Goal: Task Accomplishment & Management: Use online tool/utility

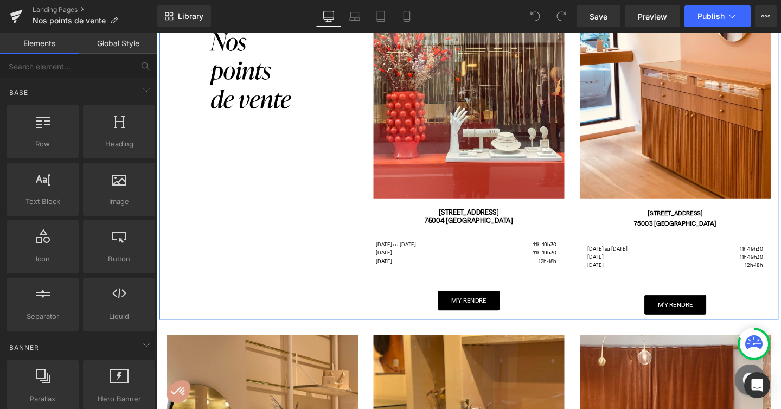
scroll to position [175, 0]
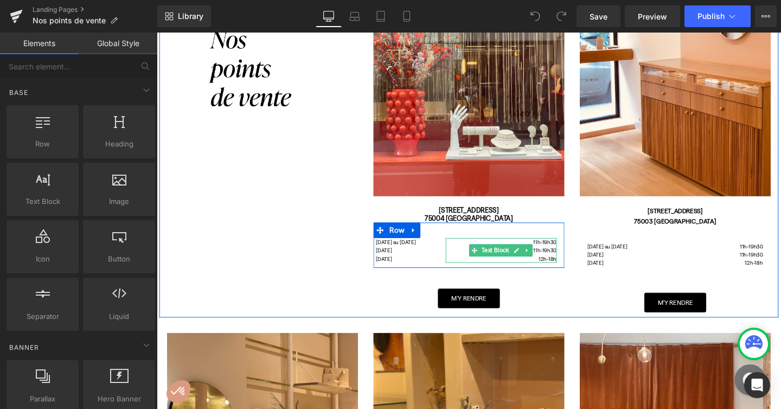
click at [467, 261] on p "11h-19h30" at bounding box center [519, 261] width 117 height 9
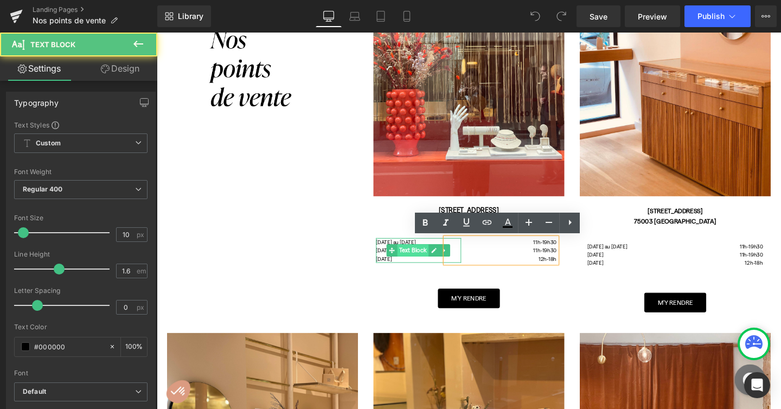
click at [437, 265] on span "Text Block" at bounding box center [426, 261] width 33 height 13
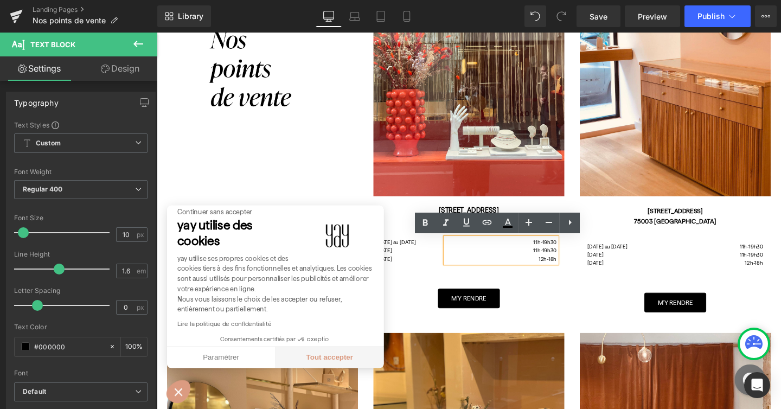
click at [358, 374] on button "Tout accepter" at bounding box center [339, 374] width 114 height 23
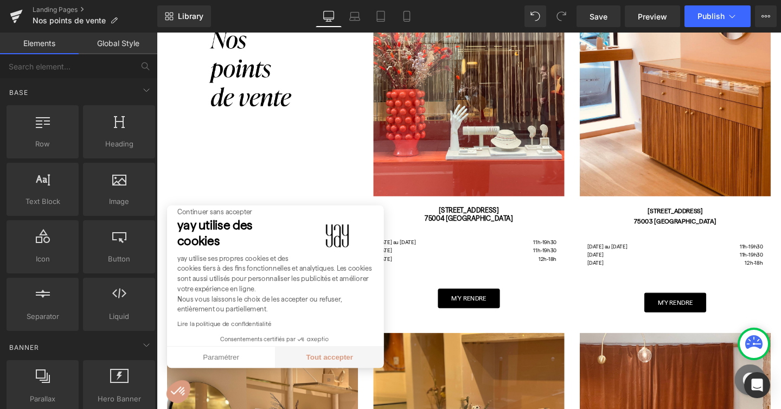
checkbox input "true"
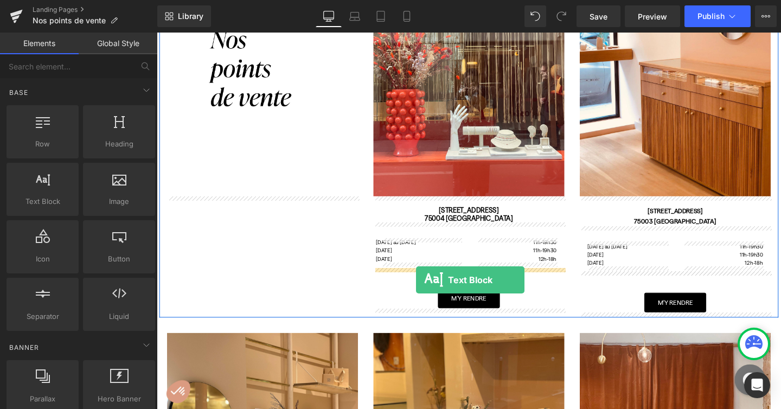
drag, startPoint x: 195, startPoint y: 209, endPoint x: 429, endPoint y: 293, distance: 248.4
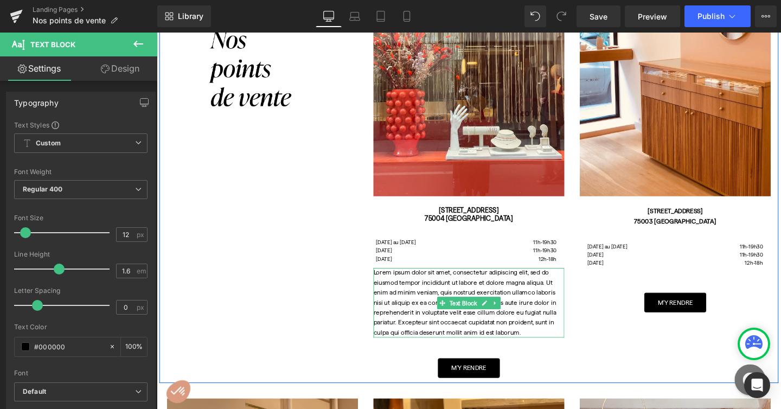
click at [428, 296] on p "Lorem ipsum dolor sit amet, consectetur adipiscing elit, sed do eiusmod tempor …" at bounding box center [485, 316] width 201 height 73
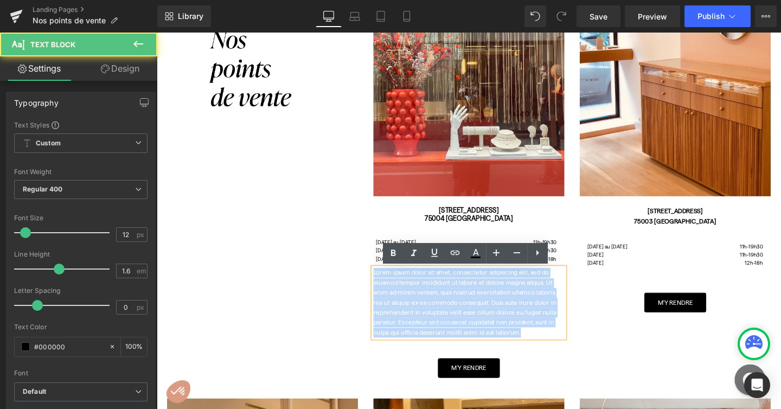
click at [428, 296] on p "Lorem ipsum dolor sit amet, consectetur adipiscing elit, sed do eiusmod tempor …" at bounding box center [485, 316] width 201 height 73
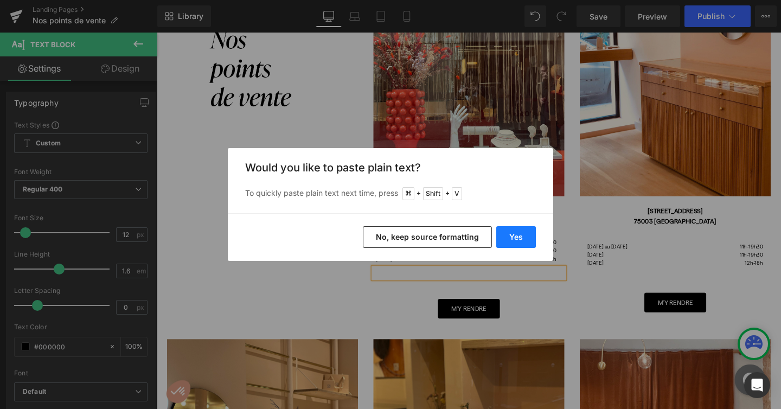
click at [510, 232] on button "Yes" at bounding box center [517, 237] width 40 height 22
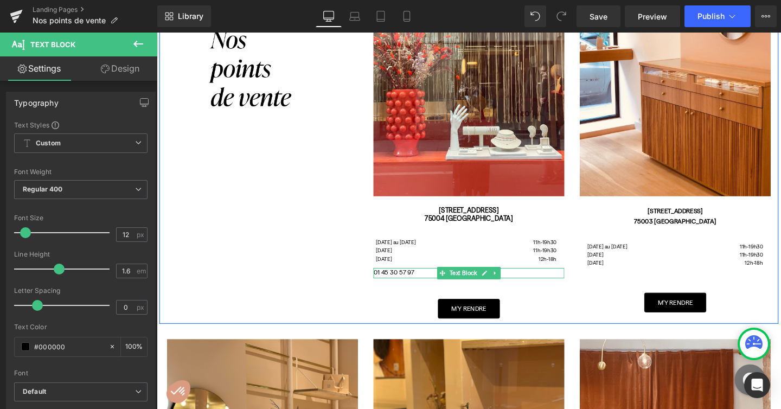
click at [437, 287] on div "01 45 30 57 97" at bounding box center [485, 285] width 201 height 10
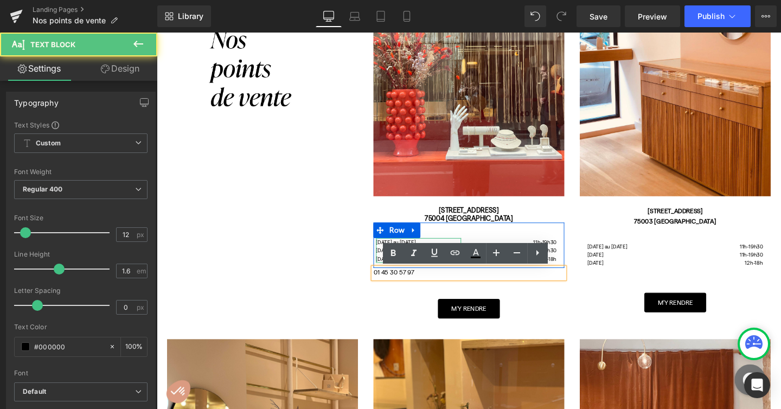
click at [391, 252] on span "[DATE] au [DATE]" at bounding box center [408, 253] width 42 height 7
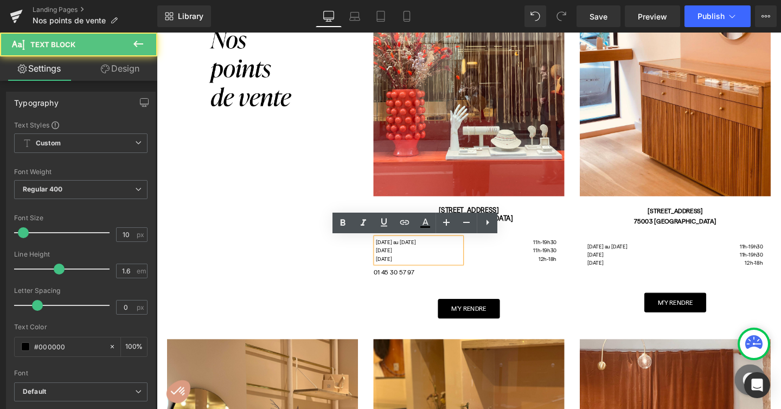
click at [398, 260] on span "[DATE]" at bounding box center [395, 261] width 17 height 7
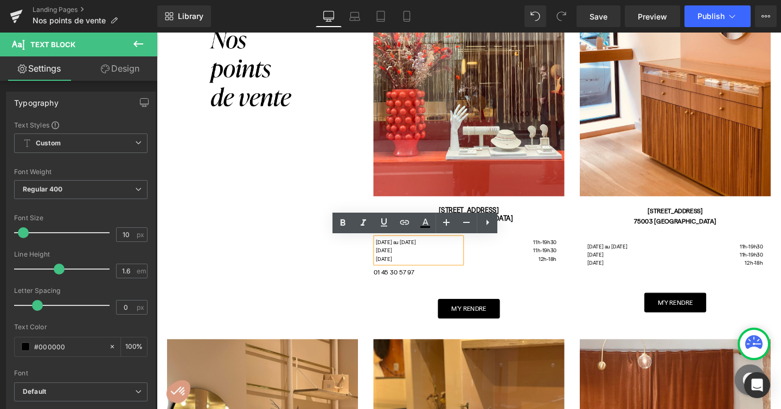
click at [408, 287] on div "01 45 30 57 97" at bounding box center [485, 285] width 201 height 10
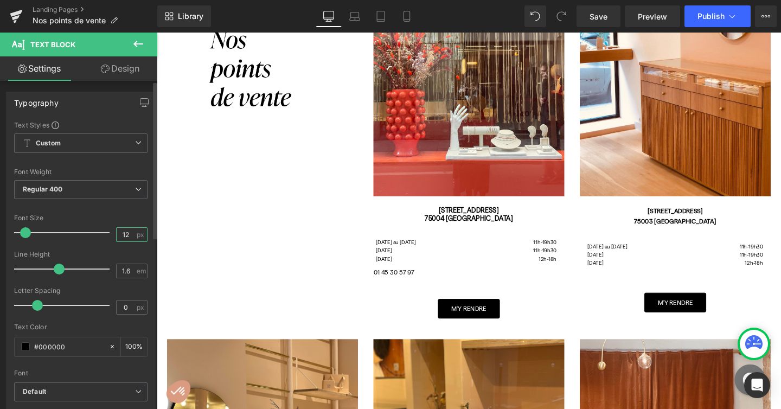
click at [126, 233] on input "12" at bounding box center [126, 235] width 19 height 14
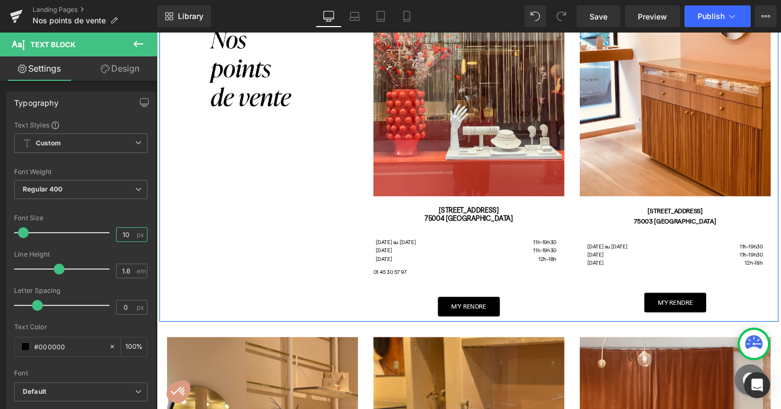
type input "10"
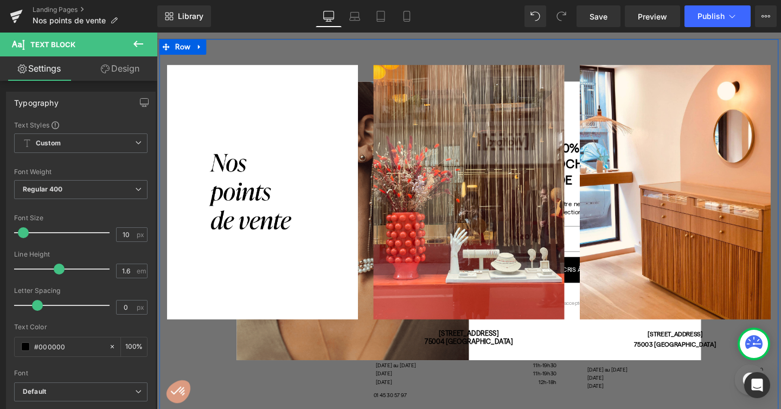
scroll to position [0, 0]
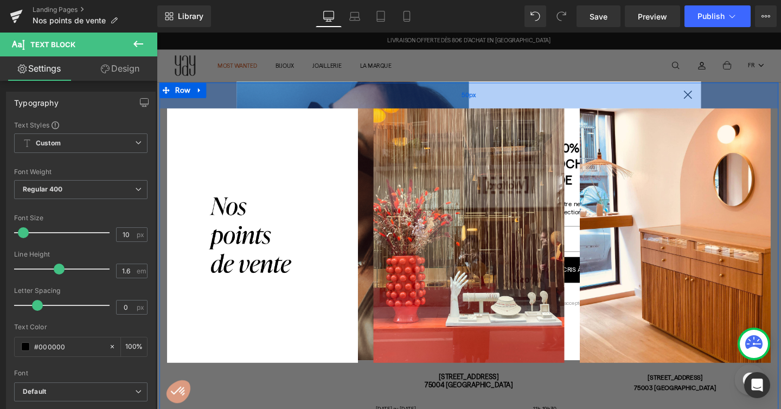
click at [715, 98] on div "50px" at bounding box center [485, 98] width 651 height 27
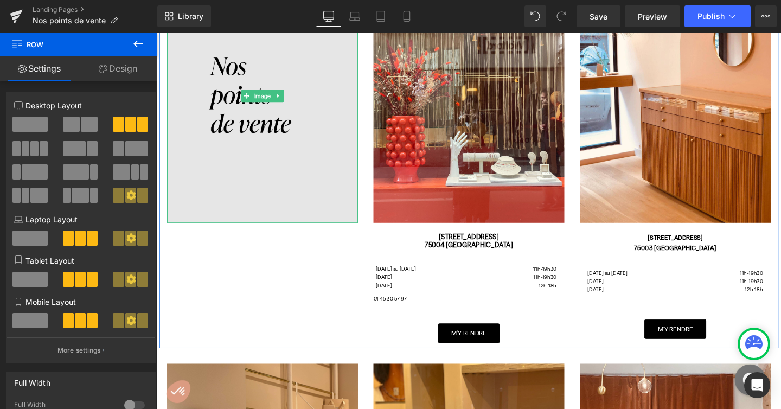
scroll to position [148, 0]
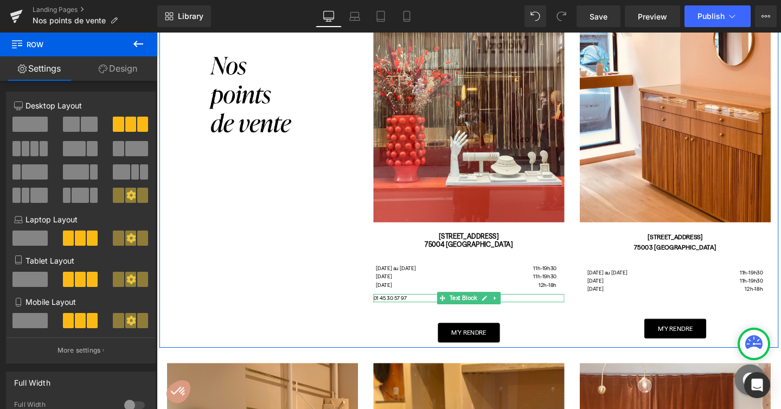
click at [390, 312] on div "01 45 30 57 97" at bounding box center [485, 312] width 201 height 9
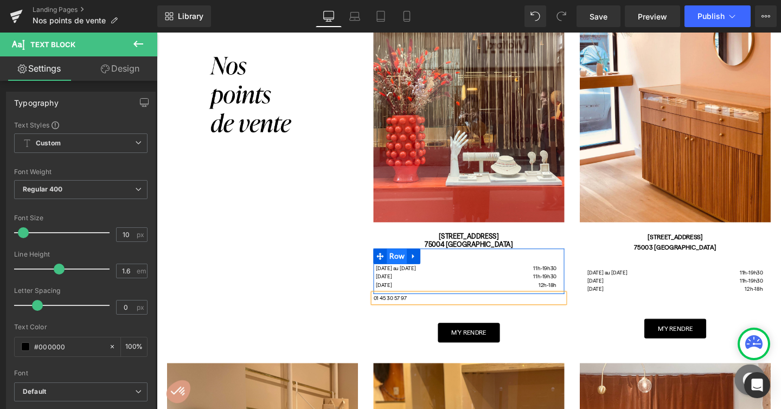
click at [406, 265] on span "Row" at bounding box center [409, 268] width 21 height 16
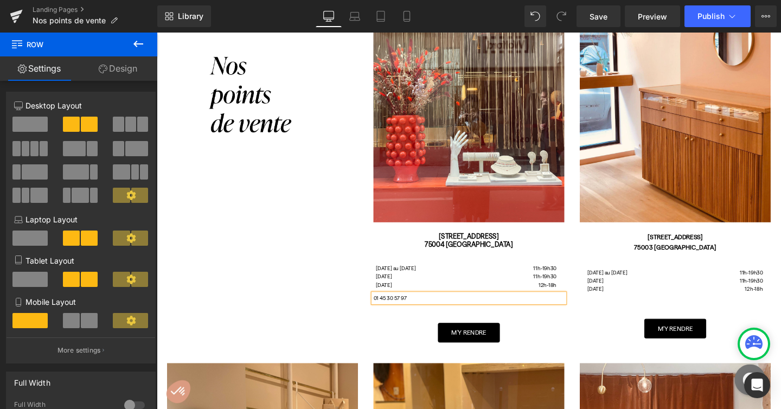
click at [428, 313] on div "01 45 30 57 97" at bounding box center [485, 312] width 201 height 9
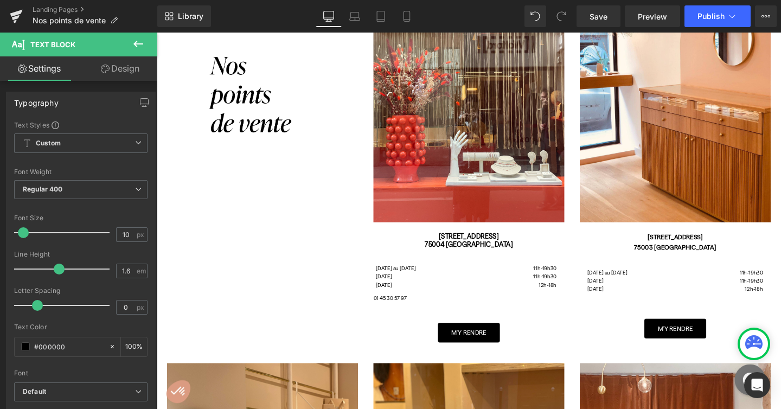
click at [138, 39] on icon at bounding box center [138, 43] width 13 height 13
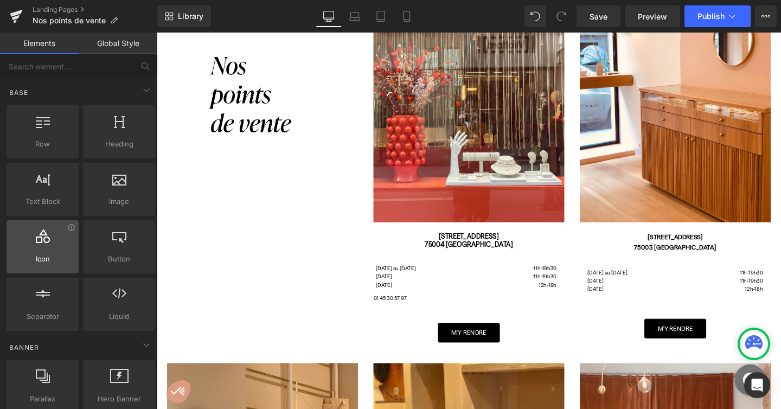
click at [56, 234] on div at bounding box center [43, 241] width 66 height 24
click at [35, 252] on div at bounding box center [43, 241] width 66 height 24
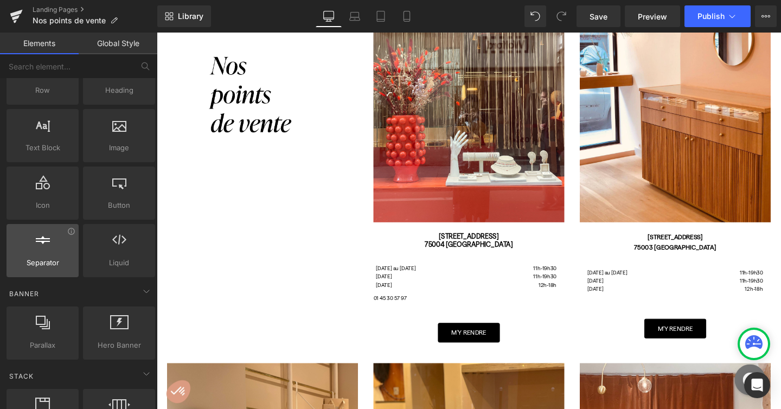
scroll to position [0, 0]
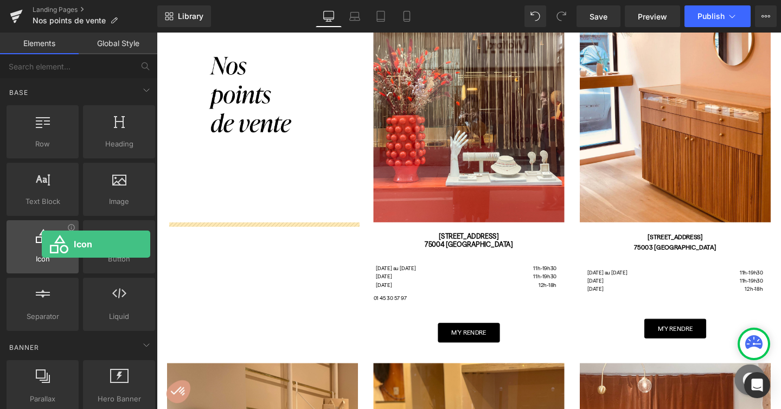
click at [42, 237] on icon at bounding box center [43, 236] width 14 height 14
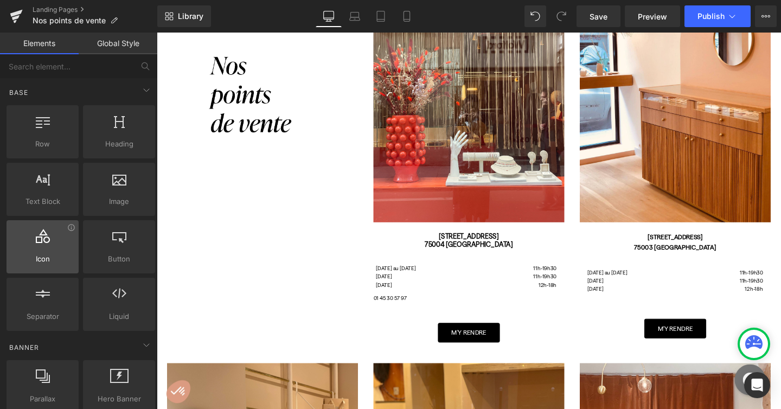
click at [42, 237] on icon at bounding box center [43, 236] width 14 height 14
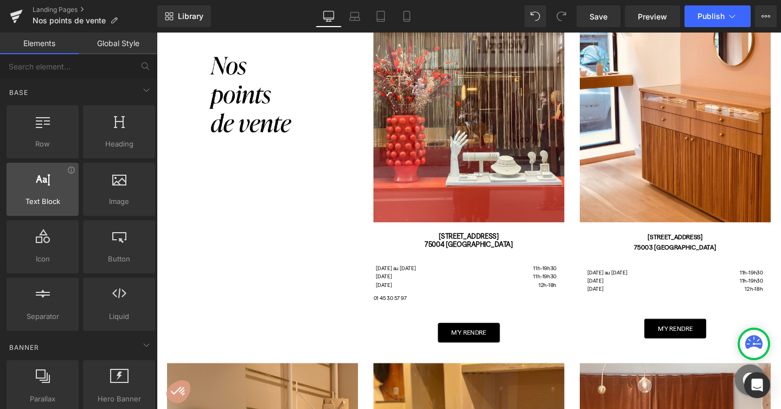
click at [43, 191] on div at bounding box center [43, 183] width 66 height 24
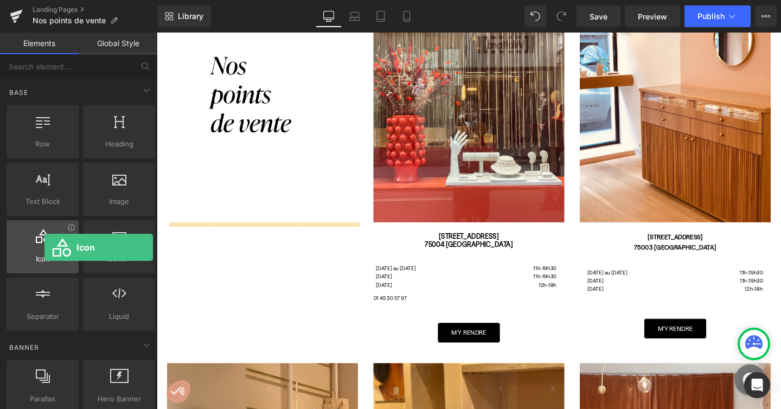
click at [45, 240] on icon at bounding box center [43, 236] width 14 height 14
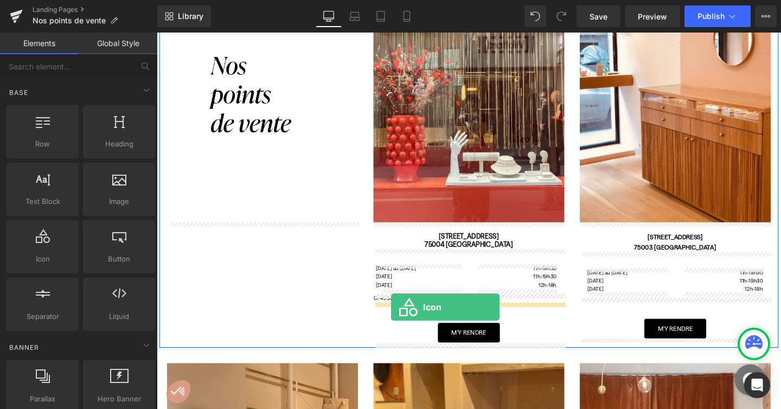
drag, startPoint x: 201, startPoint y: 273, endPoint x: 403, endPoint y: 321, distance: 207.6
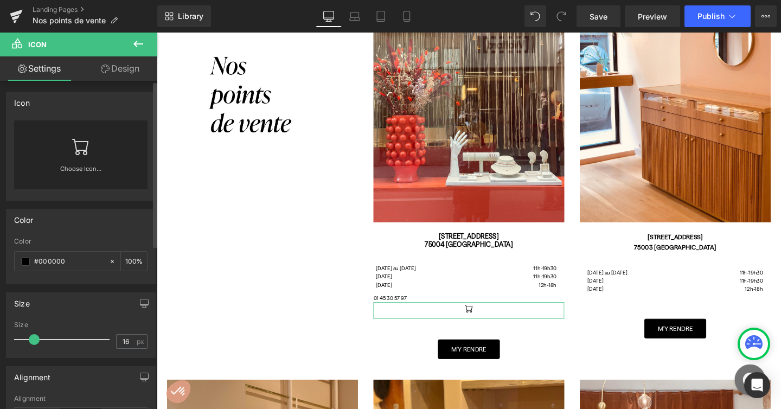
click at [89, 135] on div "Choose Icon..." at bounding box center [81, 154] width 134 height 69
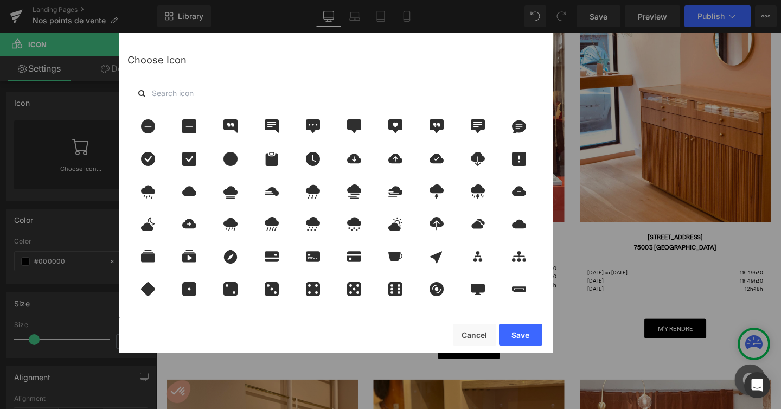
scroll to position [590, 0]
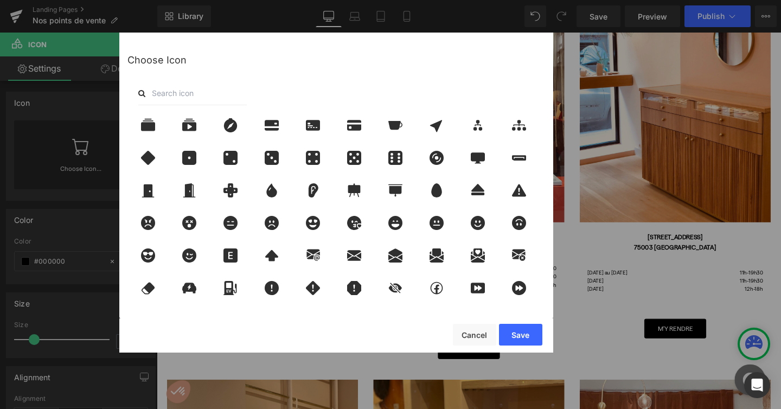
click at [183, 94] on input "text" at bounding box center [192, 93] width 109 height 24
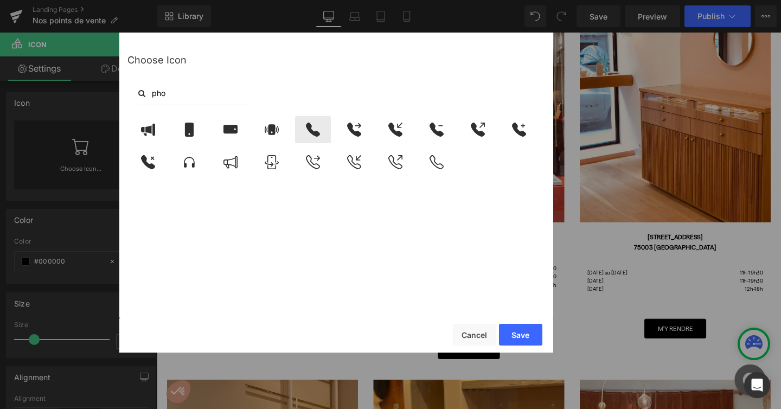
type input "pho"
click at [320, 137] on div at bounding box center [313, 129] width 36 height 27
click at [516, 334] on button "Save" at bounding box center [520, 335] width 43 height 22
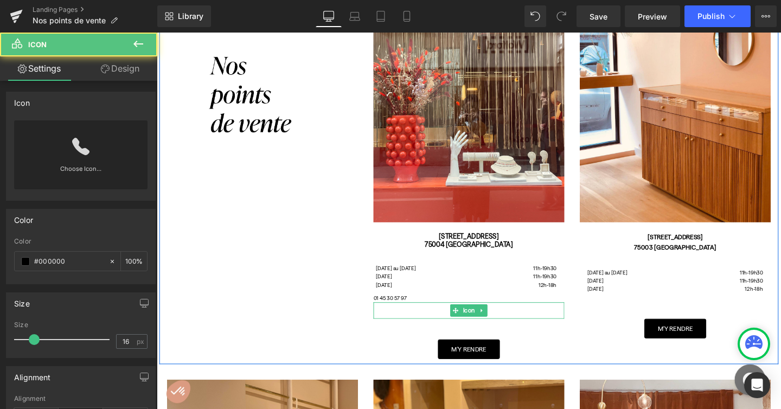
click at [516, 322] on div at bounding box center [485, 324] width 201 height 17
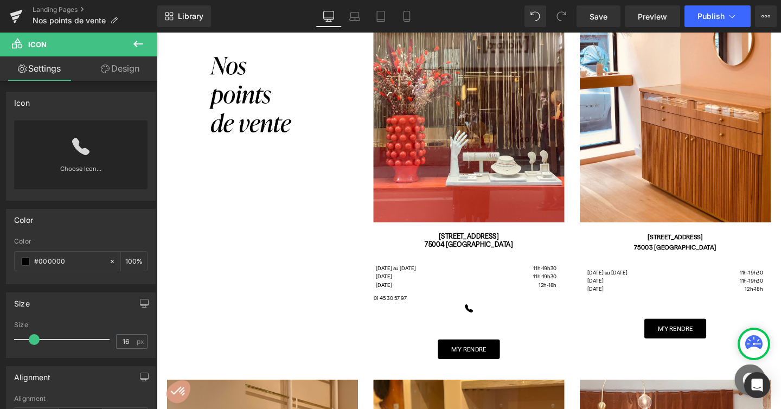
click at [143, 47] on icon at bounding box center [138, 43] width 13 height 13
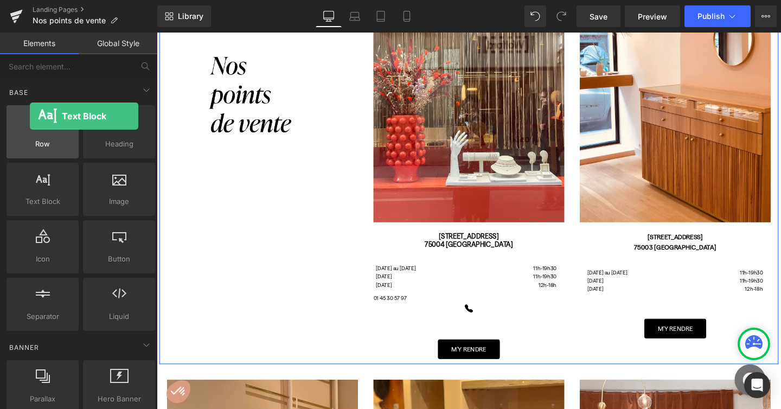
drag, startPoint x: 48, startPoint y: 186, endPoint x: 30, endPoint y: 109, distance: 78.7
click at [30, 109] on div "Row rows, columns, layouts, div Heading headings, titles, h1,h2,h3,h4,h5,h6 Tex…" at bounding box center [80, 218] width 153 height 230
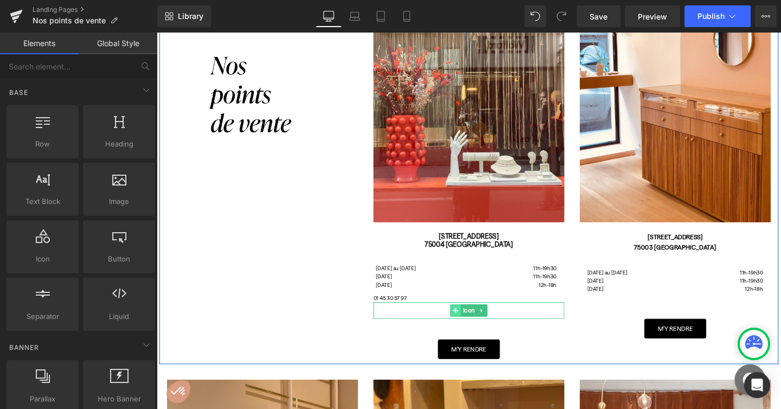
click at [473, 321] on span at bounding box center [471, 325] width 11 height 13
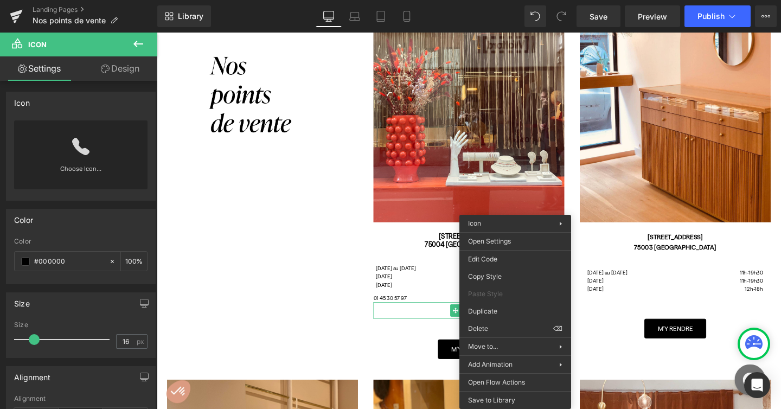
click at [443, 327] on div at bounding box center [485, 324] width 201 height 17
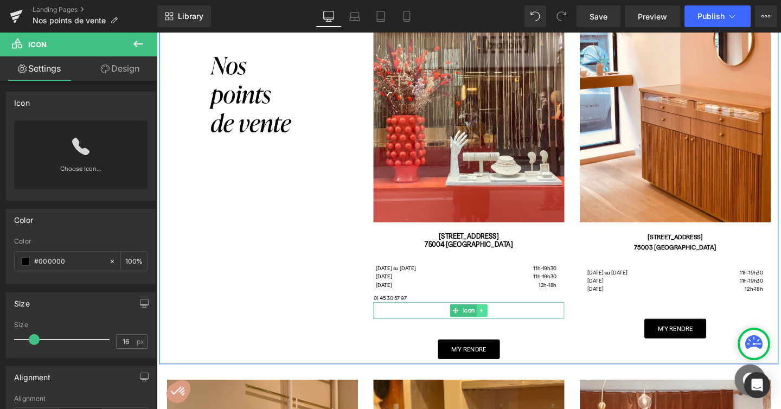
click at [500, 321] on link at bounding box center [498, 325] width 11 height 13
click at [506, 324] on icon at bounding box center [504, 325] width 6 height 6
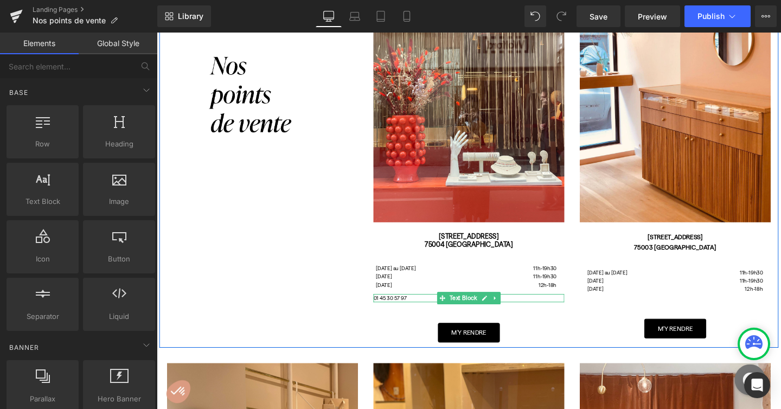
click at [417, 313] on div "01 45 30 57 97" at bounding box center [485, 312] width 201 height 9
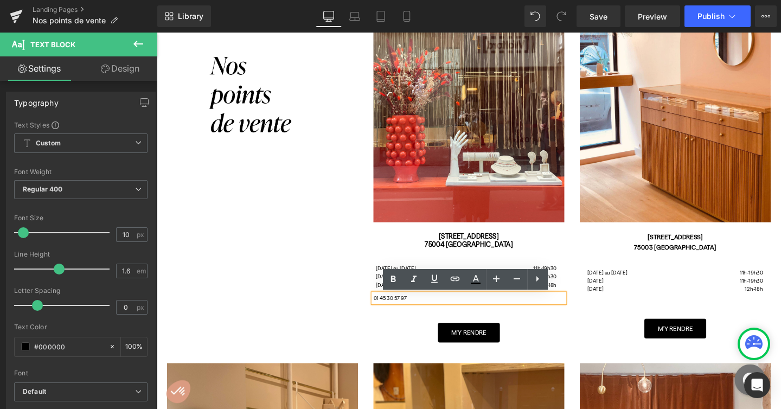
click at [385, 311] on div "01 45 30 57 97" at bounding box center [485, 312] width 201 height 9
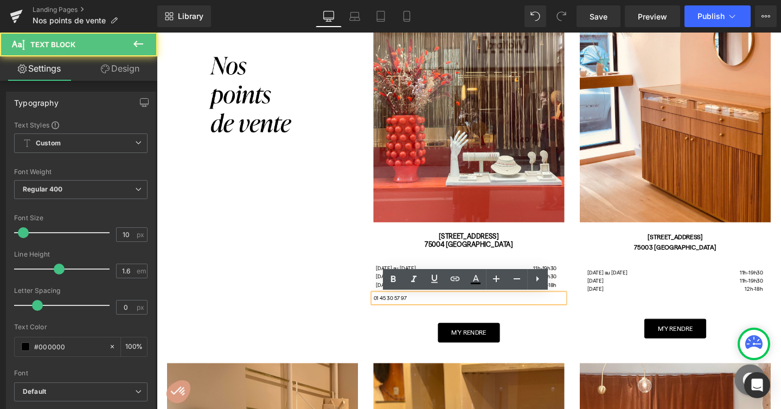
click at [386, 310] on div "01 45 30 57 97" at bounding box center [485, 312] width 201 height 9
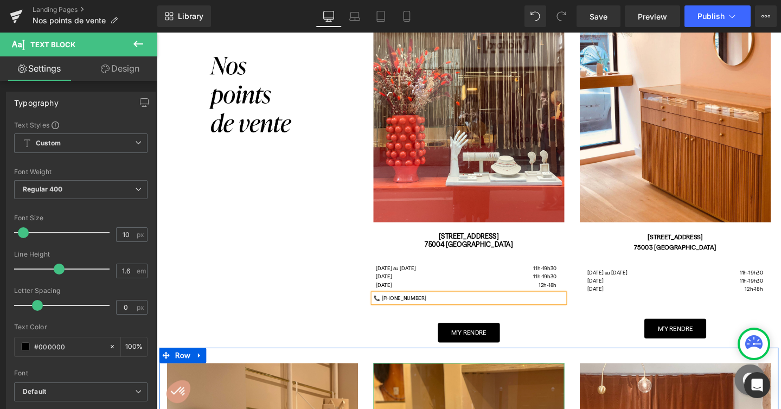
click at [398, 367] on div at bounding box center [485, 365] width 651 height 3
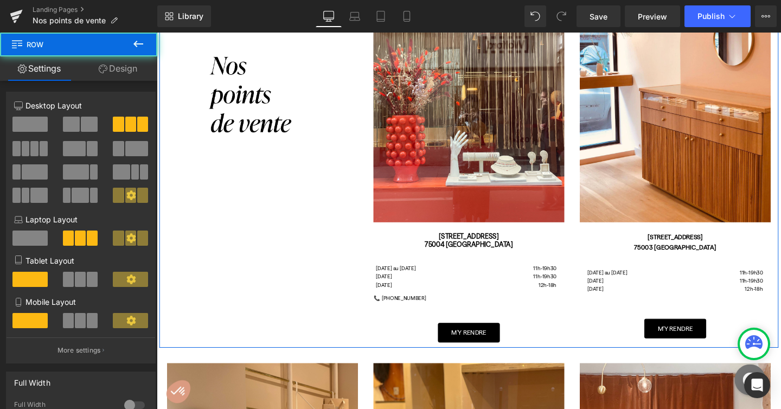
click at [310, 331] on div "Image Image [STREET_ADDRESS][GEOGRAPHIC_DATA][DATE] au [DATE] [DATE] [DATE] Tex…" at bounding box center [485, 151] width 651 height 427
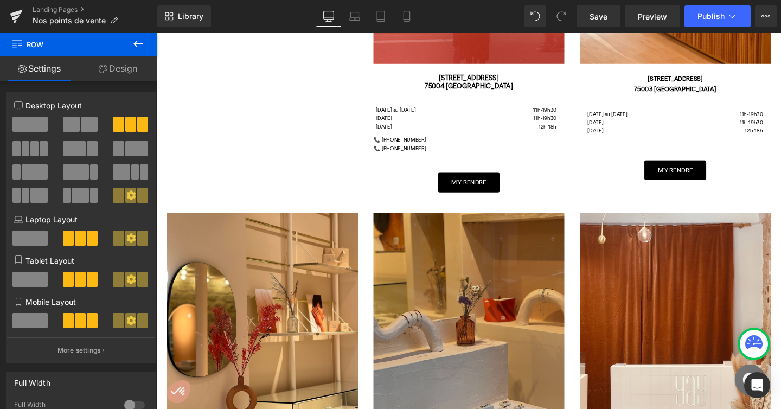
scroll to position [298, 0]
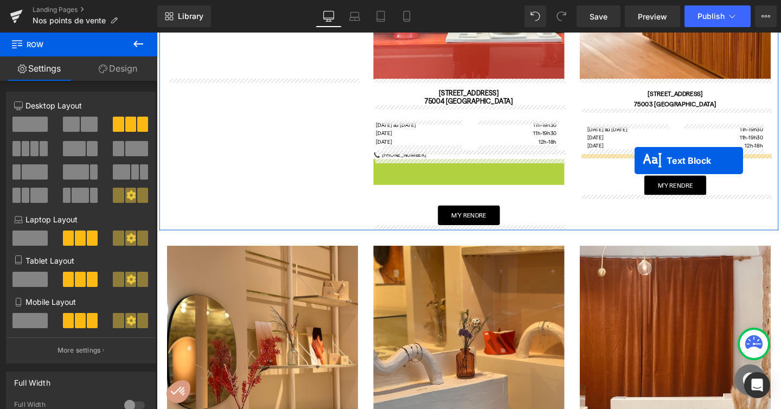
drag, startPoint x: 458, startPoint y: 168, endPoint x: 659, endPoint y: 168, distance: 201.3
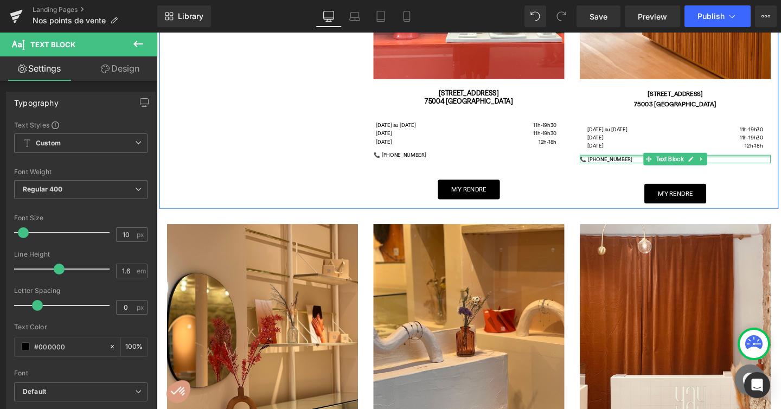
click at [632, 164] on div "📞 [PHONE_NUMBER]" at bounding box center [702, 165] width 201 height 9
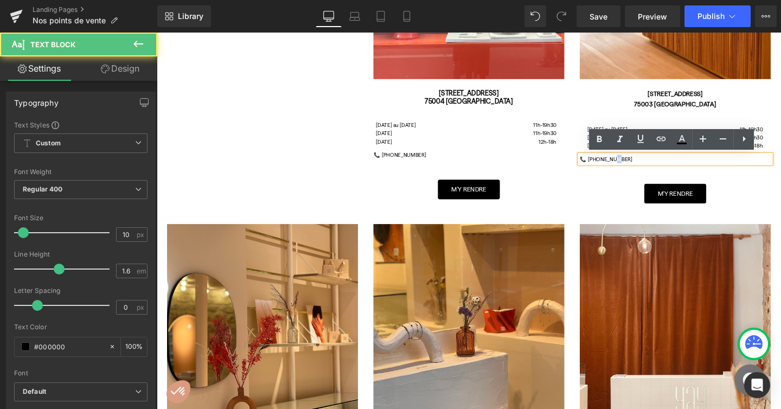
click at [632, 164] on div "📞 [PHONE_NUMBER]" at bounding box center [702, 165] width 201 height 9
drag, startPoint x: 660, startPoint y: 166, endPoint x: 613, endPoint y: 166, distance: 46.7
click at [613, 166] on div "📞 [PHONE_NUMBER]" at bounding box center [702, 165] width 201 height 9
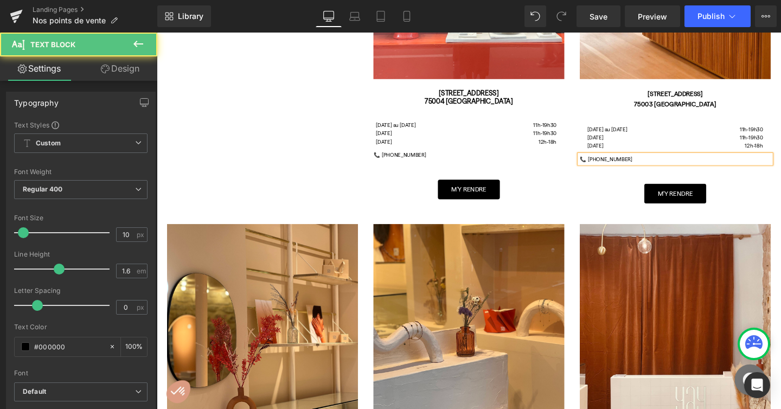
click at [617, 163] on div "📞 [PHONE_NUMBER]" at bounding box center [702, 165] width 201 height 9
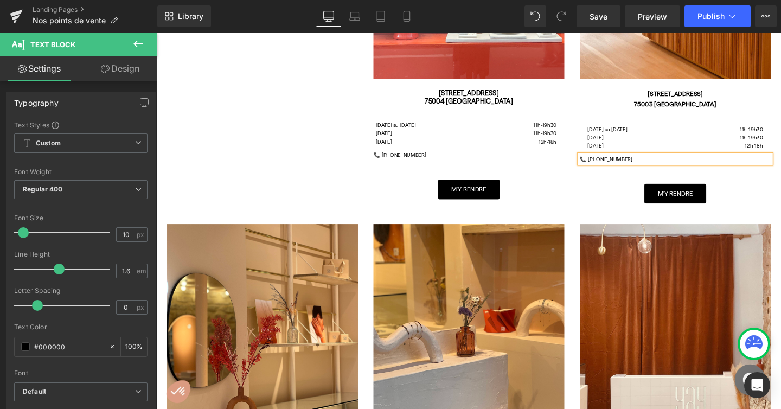
click at [621, 210] on div "M'y rendre Button" at bounding box center [702, 202] width 201 height 21
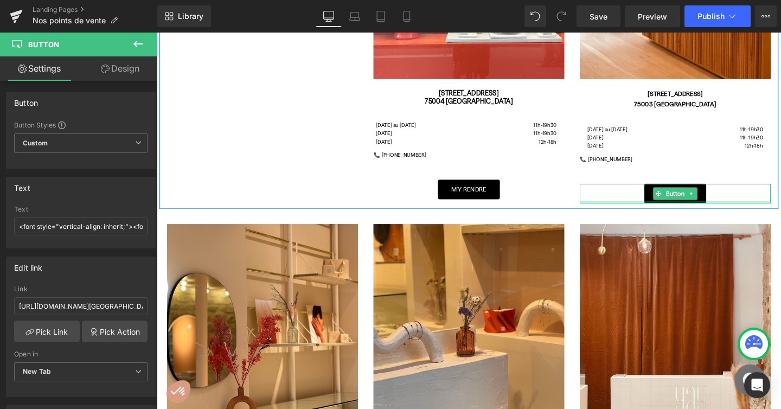
scroll to position [292, 0]
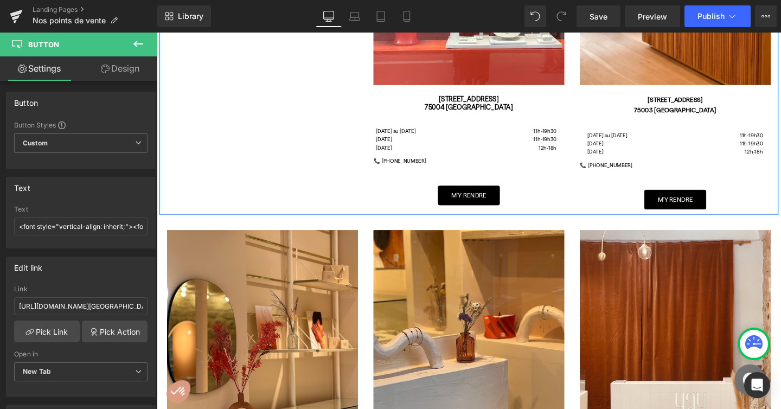
click at [395, 173] on div "Image [STREET_ADDRESS][GEOGRAPHIC_DATA][DATE] au [DATE] [DATE] [DATE] Text Bloc…" at bounding box center [485, 17] width 217 height 395
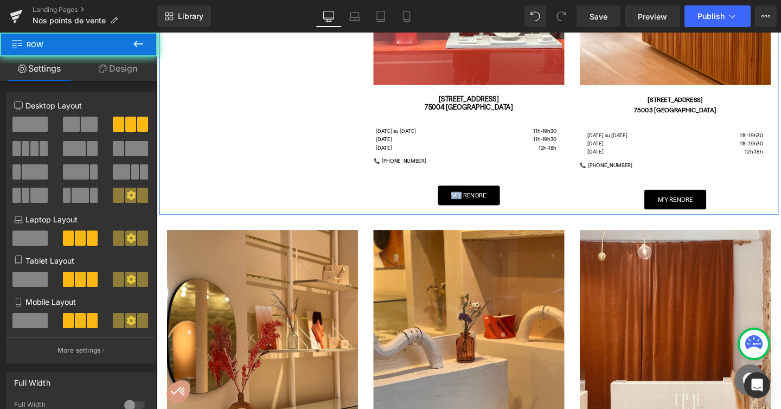
click at [395, 173] on div "Image [STREET_ADDRESS][GEOGRAPHIC_DATA][DATE] au [DATE] [DATE] [DATE] Text Bloc…" at bounding box center [485, 17] width 217 height 395
click at [397, 167] on div "📞 [PHONE_NUMBER]" at bounding box center [485, 167] width 201 height 9
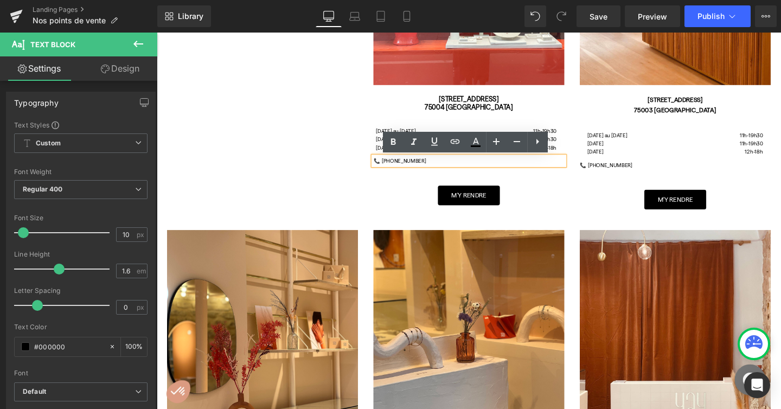
click at [386, 168] on div "📞 [PHONE_NUMBER]" at bounding box center [485, 167] width 201 height 9
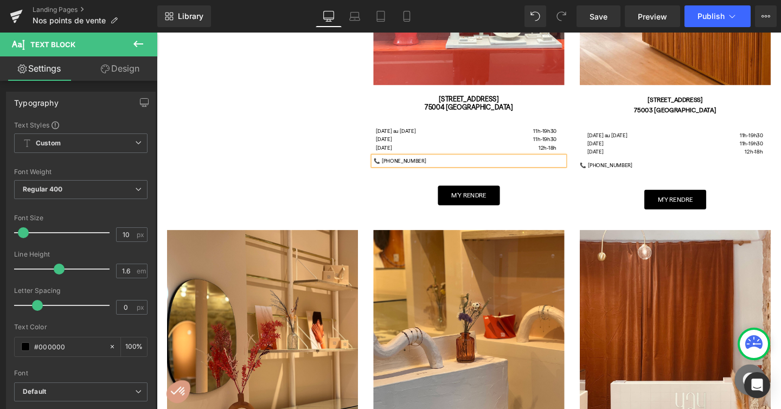
click at [397, 206] on div "M'y rendre" at bounding box center [485, 204] width 201 height 21
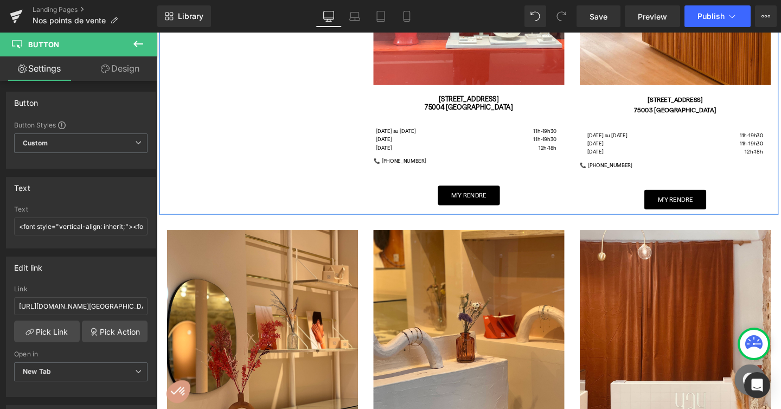
click at [609, 173] on div "📞 [PHONE_NUMBER]" at bounding box center [702, 172] width 201 height 9
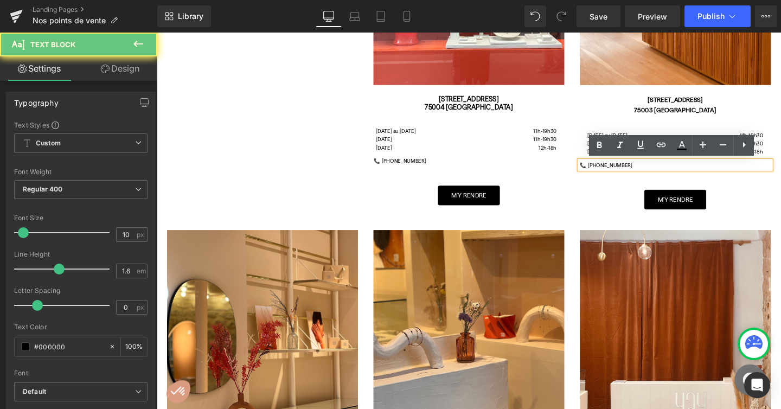
click at [609, 173] on div "📞 [PHONE_NUMBER]" at bounding box center [702, 172] width 201 height 9
click at [602, 170] on div "📞 [PHONE_NUMBER]" at bounding box center [702, 172] width 201 height 9
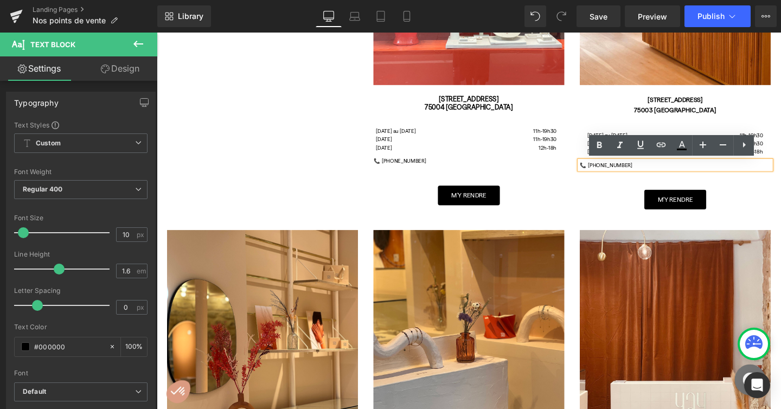
click at [605, 174] on div "📞 [PHONE_NUMBER]" at bounding box center [702, 172] width 201 height 9
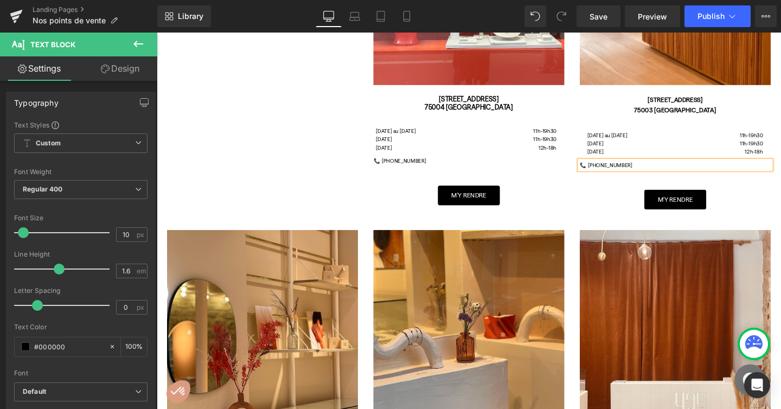
click at [614, 193] on div "[DATE] au [DATE] 11h-19h30 [DATE] 11h-19h30 [DATE] 12h-18h Text Block Image [ST…" at bounding box center [702, 19] width 217 height 398
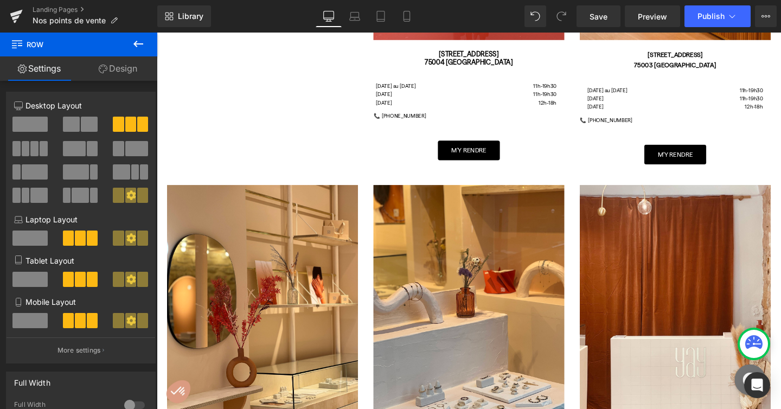
scroll to position [351, 0]
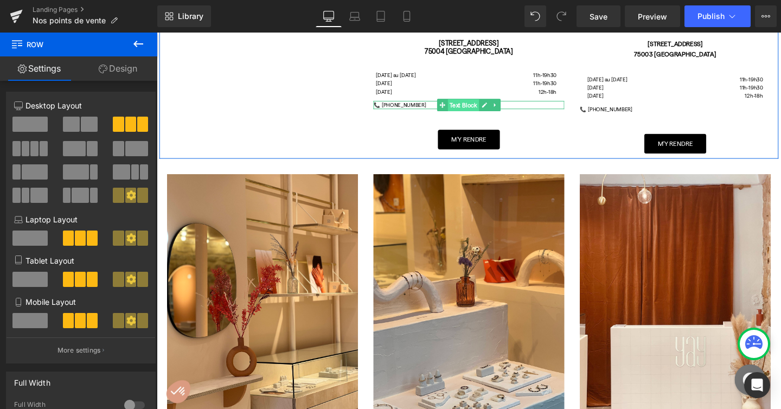
click at [492, 110] on span "Text Block" at bounding box center [479, 109] width 33 height 13
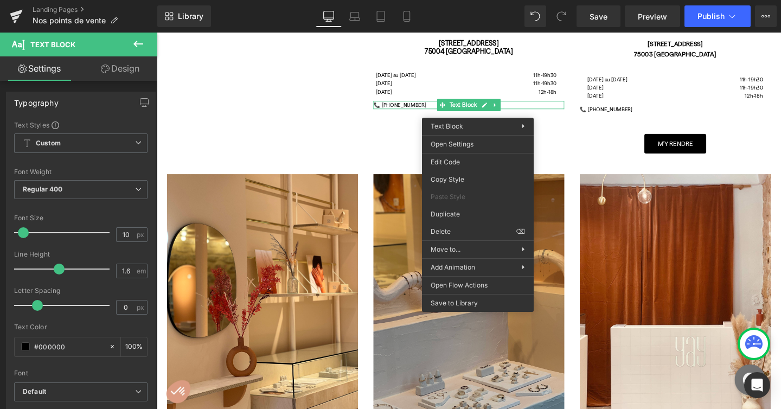
drag, startPoint x: 621, startPoint y: 245, endPoint x: 481, endPoint y: 221, distance: 142.5
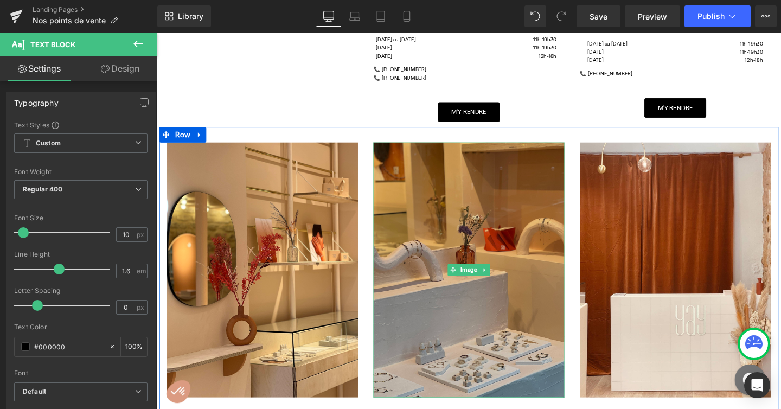
scroll to position [399, 0]
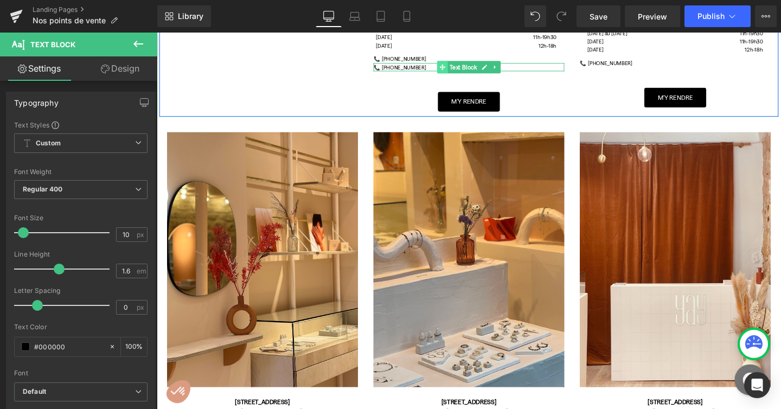
click at [453, 67] on span at bounding box center [457, 68] width 11 height 13
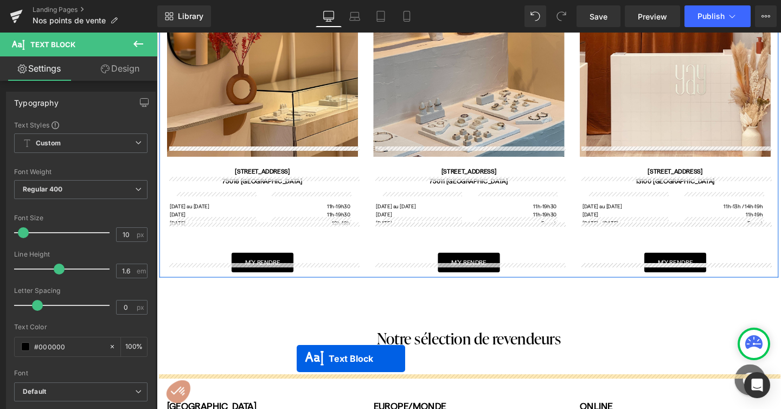
scroll to position [671, 0]
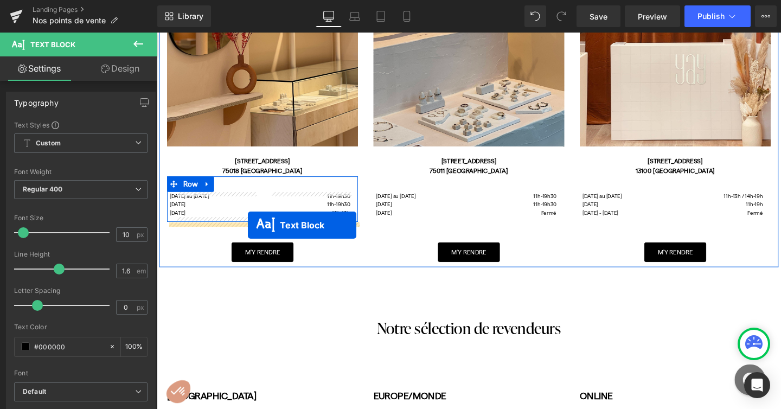
drag, startPoint x: 459, startPoint y: 68, endPoint x: 253, endPoint y: 236, distance: 265.0
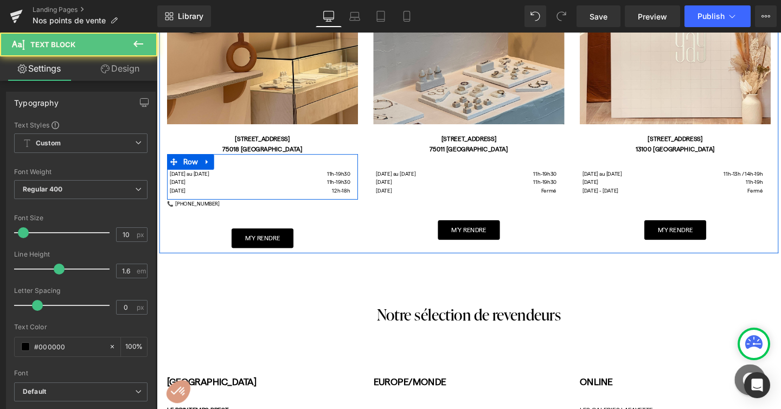
scroll to position [647, 0]
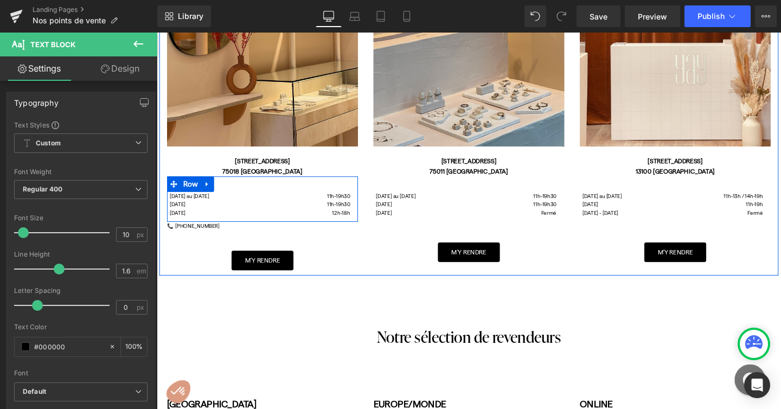
click at [182, 237] on div "📞 [PHONE_NUMBER]" at bounding box center [268, 236] width 201 height 9
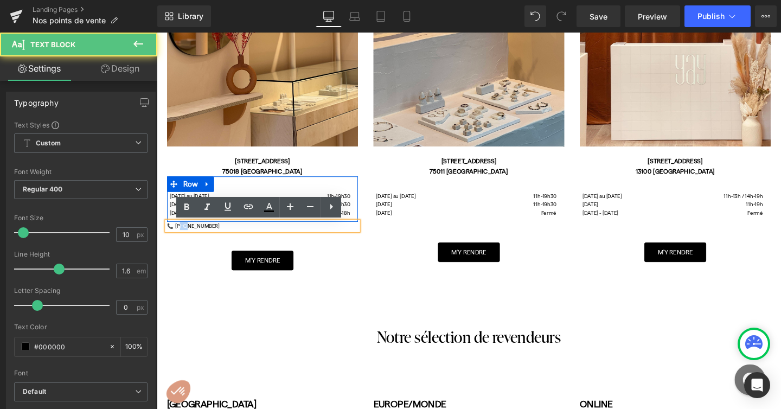
click at [182, 237] on div "📞 [PHONE_NUMBER]" at bounding box center [268, 236] width 201 height 9
click at [206, 240] on div "📞 [PHONE_NUMBER]" at bounding box center [268, 236] width 201 height 9
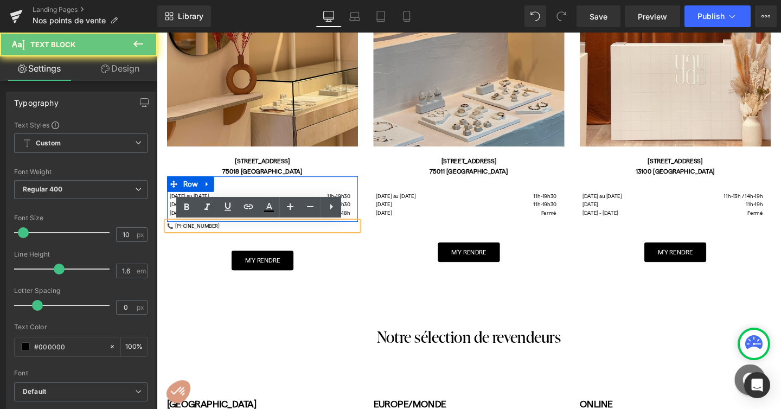
click at [206, 240] on div "📞 [PHONE_NUMBER]" at bounding box center [268, 236] width 201 height 9
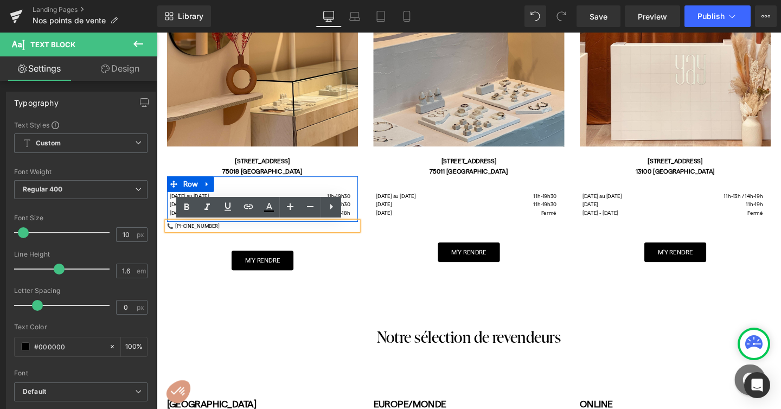
click at [206, 240] on div "📞 [PHONE_NUMBER]" at bounding box center [268, 236] width 201 height 9
drag, startPoint x: 179, startPoint y: 238, endPoint x: 238, endPoint y: 238, distance: 59.7
click at [238, 238] on div "📞 [PHONE_NUMBER]" at bounding box center [268, 236] width 201 height 9
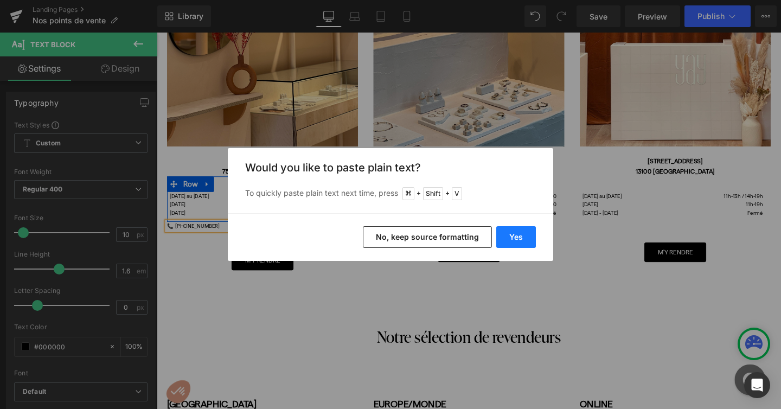
click at [517, 237] on button "Yes" at bounding box center [517, 237] width 40 height 22
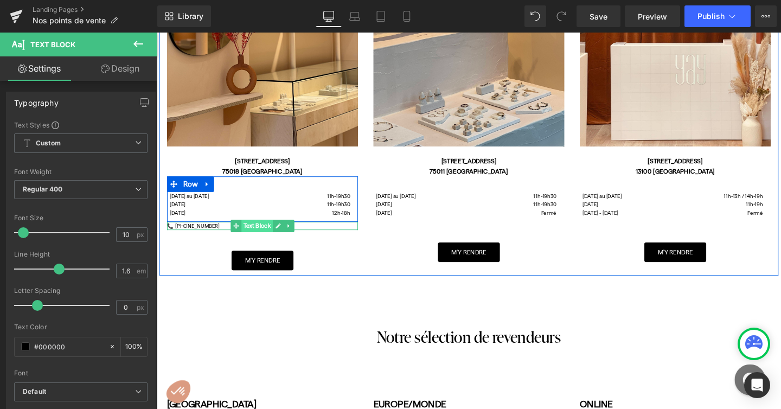
click at [262, 234] on span "Text Block" at bounding box center [262, 236] width 33 height 13
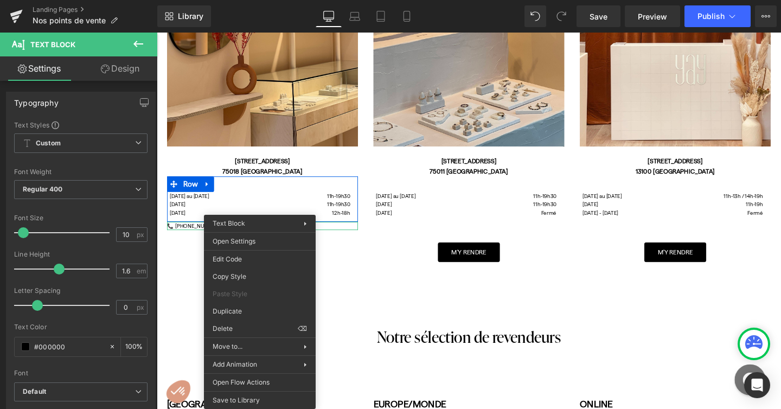
drag, startPoint x: 398, startPoint y: 339, endPoint x: 245, endPoint y: 320, distance: 153.7
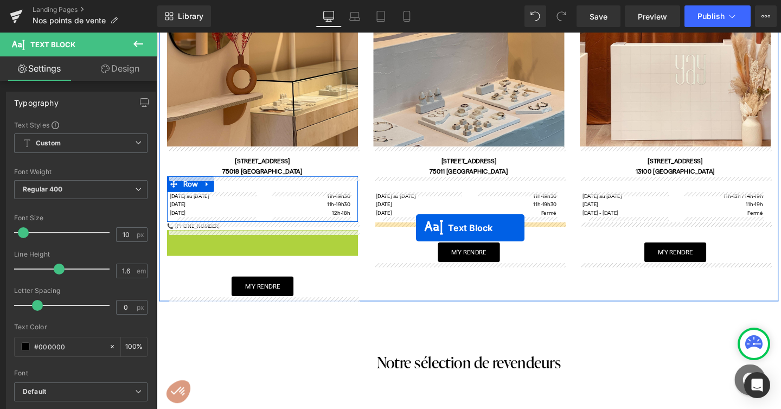
drag, startPoint x: 237, startPoint y: 246, endPoint x: 429, endPoint y: 238, distance: 192.3
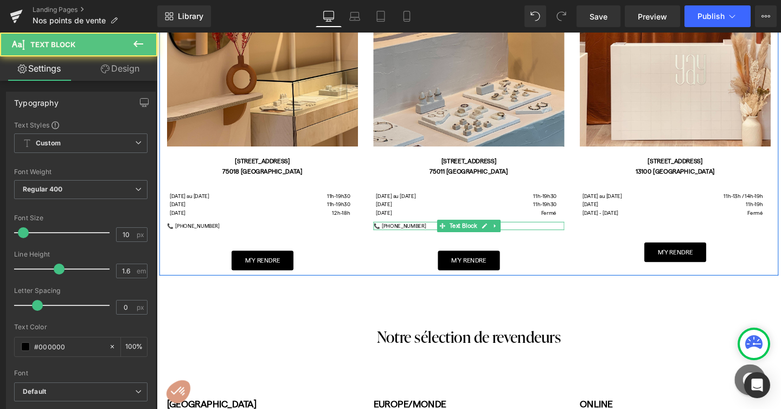
click at [406, 236] on div "📞 [PHONE_NUMBER]" at bounding box center [485, 236] width 201 height 9
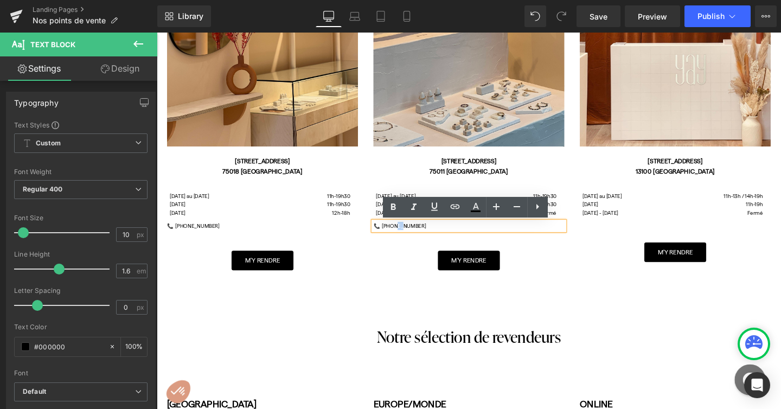
drag, startPoint x: 396, startPoint y: 237, endPoint x: 456, endPoint y: 237, distance: 59.7
click at [456, 237] on div "📞 [PHONE_NUMBER]" at bounding box center [485, 236] width 201 height 9
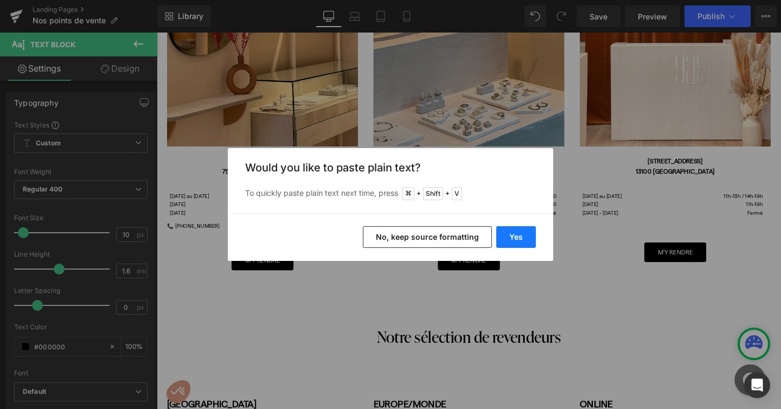
click at [532, 232] on button "Yes" at bounding box center [517, 237] width 40 height 22
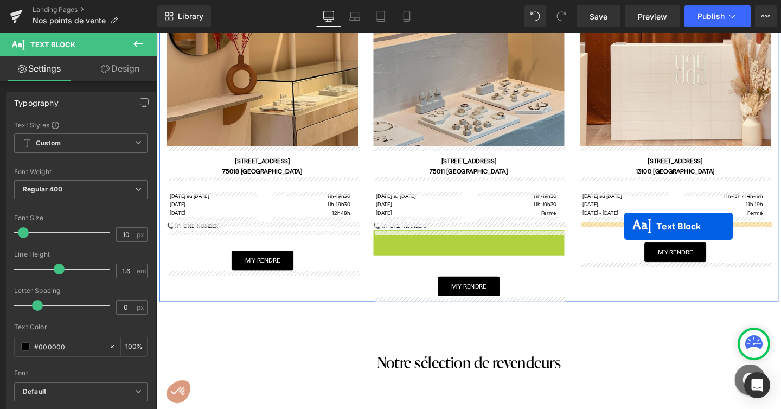
drag, startPoint x: 473, startPoint y: 245, endPoint x: 649, endPoint y: 237, distance: 175.5
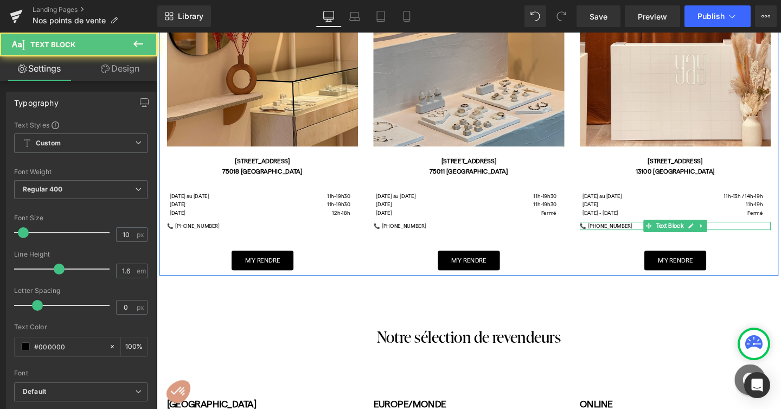
click at [645, 237] on div "📞 [PHONE_NUMBER]" at bounding box center [702, 236] width 201 height 9
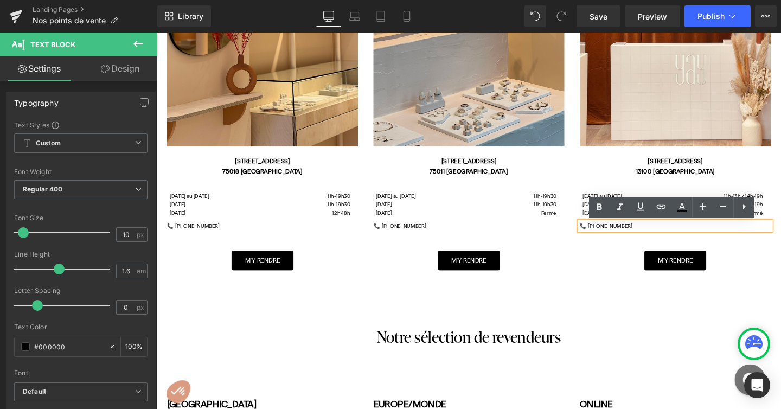
drag, startPoint x: 613, startPoint y: 235, endPoint x: 654, endPoint y: 235, distance: 41.2
click at [654, 235] on div "📞 [PHONE_NUMBER]" at bounding box center [702, 236] width 201 height 9
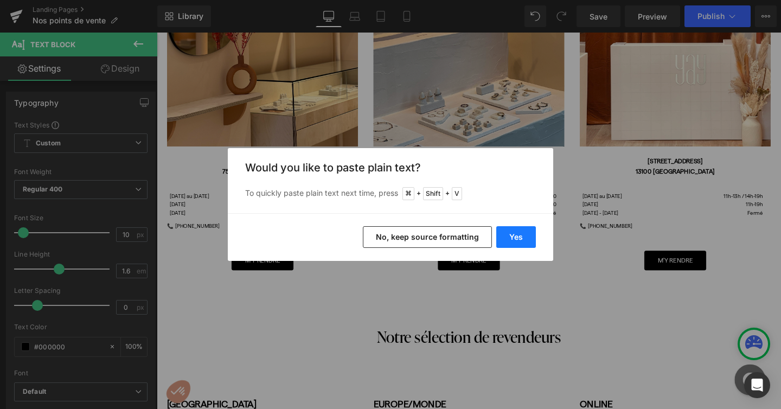
click at [511, 236] on button "Yes" at bounding box center [517, 237] width 40 height 22
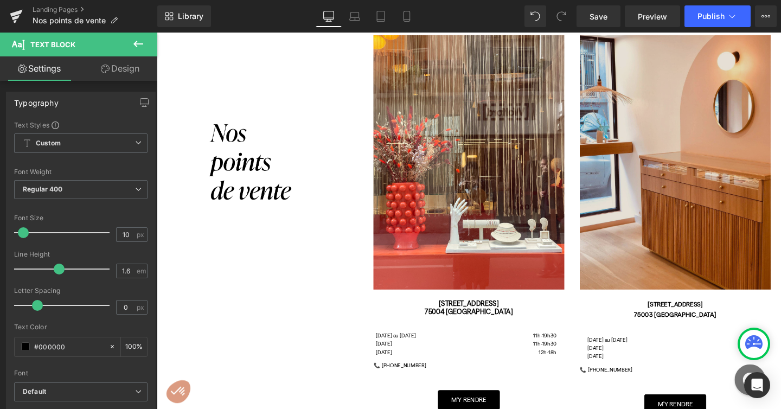
scroll to position [35, 0]
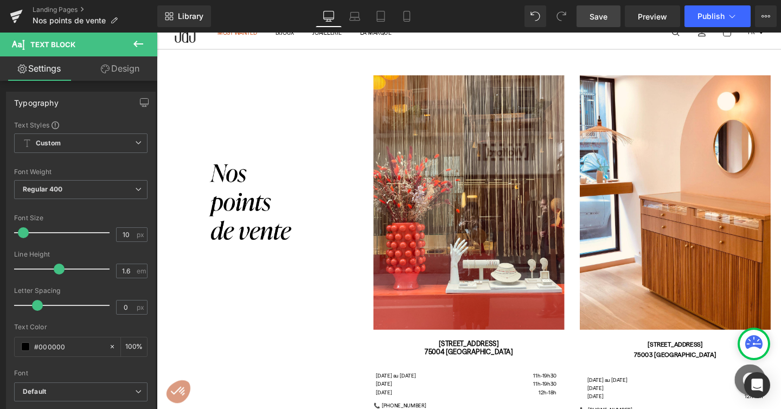
click at [600, 20] on span "Save" at bounding box center [599, 16] width 18 height 11
